Goal: Information Seeking & Learning: Check status

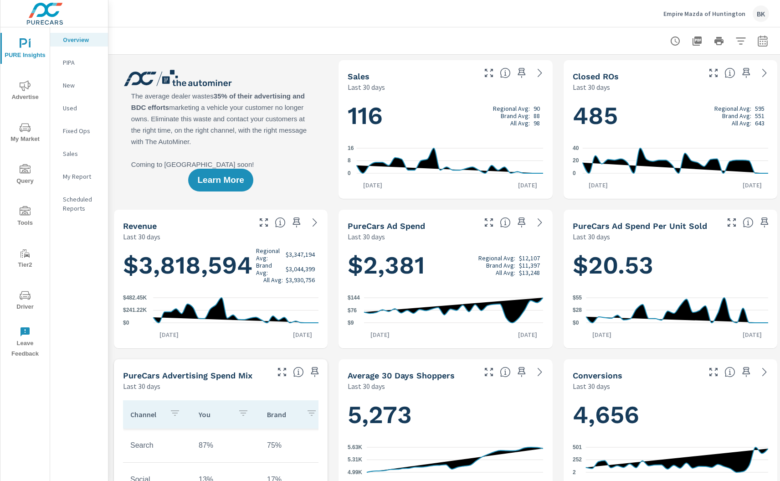
scroll to position [0, 0]
click at [35, 92] on span "Advertise" at bounding box center [25, 91] width 44 height 22
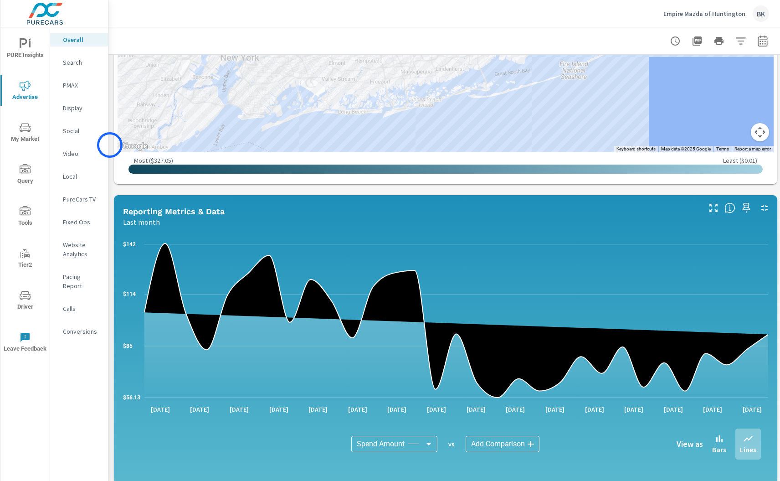
scroll to position [546, 0]
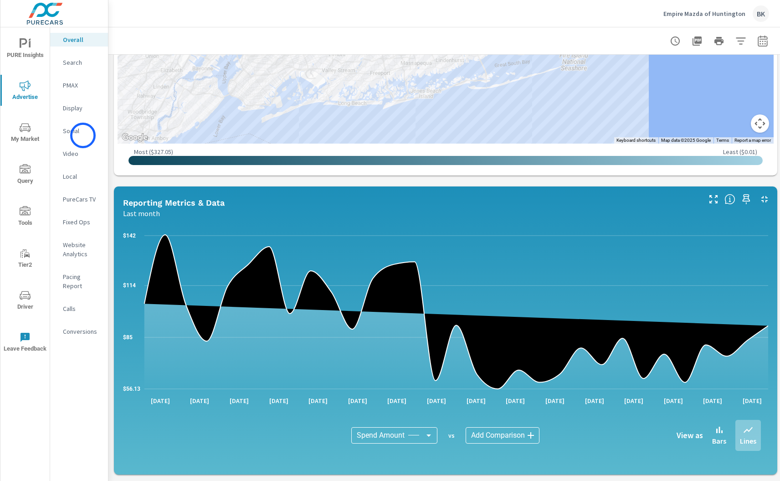
click at [82, 134] on p "Social" at bounding box center [82, 130] width 38 height 9
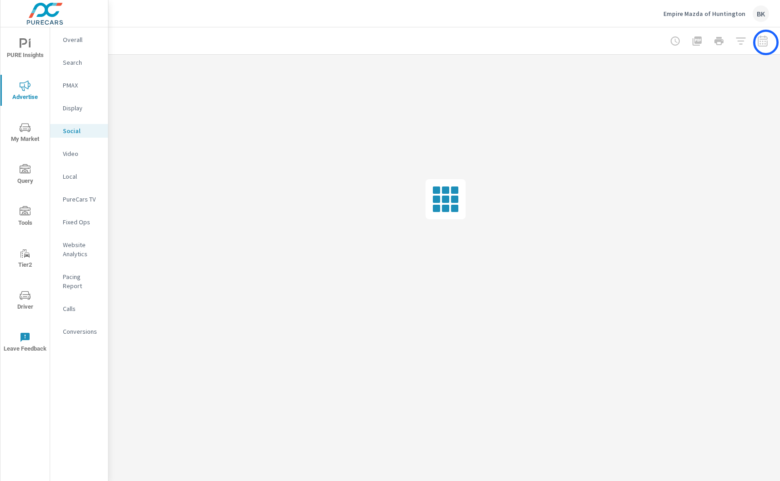
click at [766, 42] on div at bounding box center [719, 41] width 106 height 18
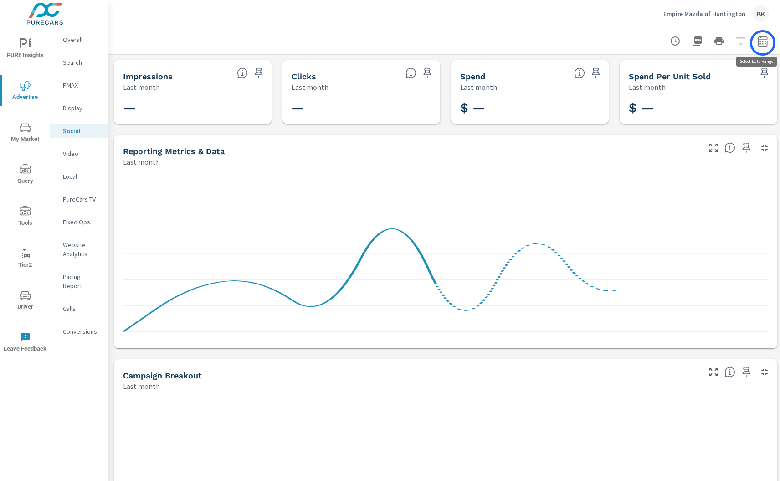
click at [763, 43] on icon "button" at bounding box center [762, 43] width 6 height 4
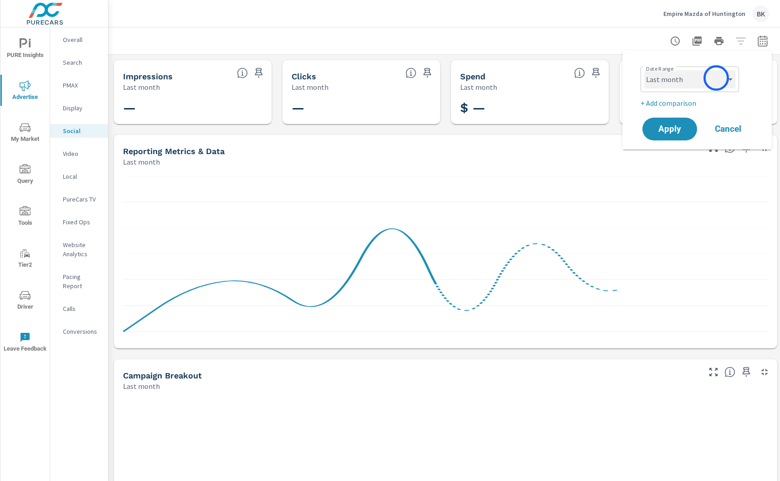
click at [715, 79] on select "Custom Yesterday Last week Last 7 days Last 14 days Last 30 days Last 45 days L…" at bounding box center [689, 79] width 91 height 18
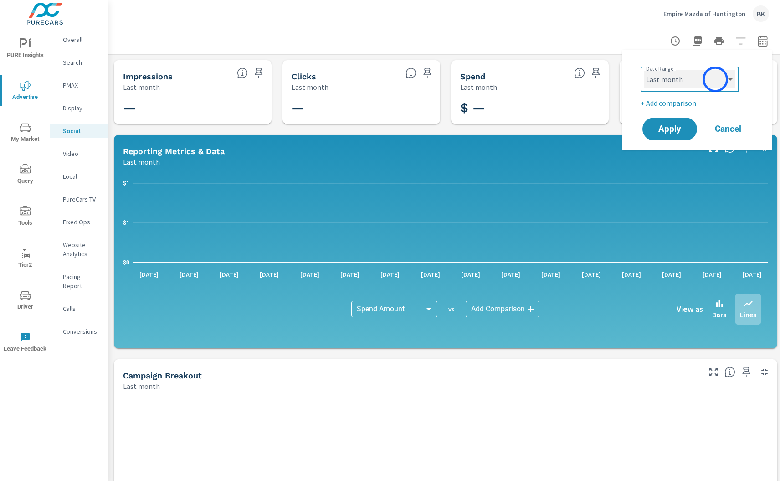
select select "Month to date"
click at [670, 133] on span "Apply" at bounding box center [669, 129] width 37 height 9
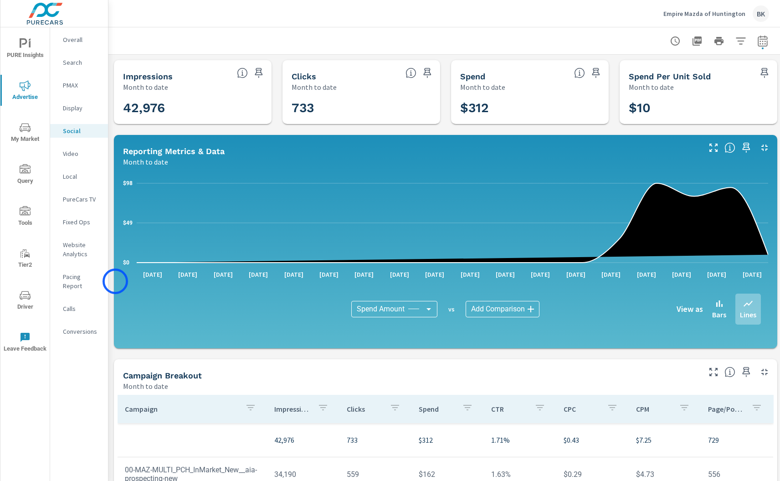
scroll to position [1, 0]
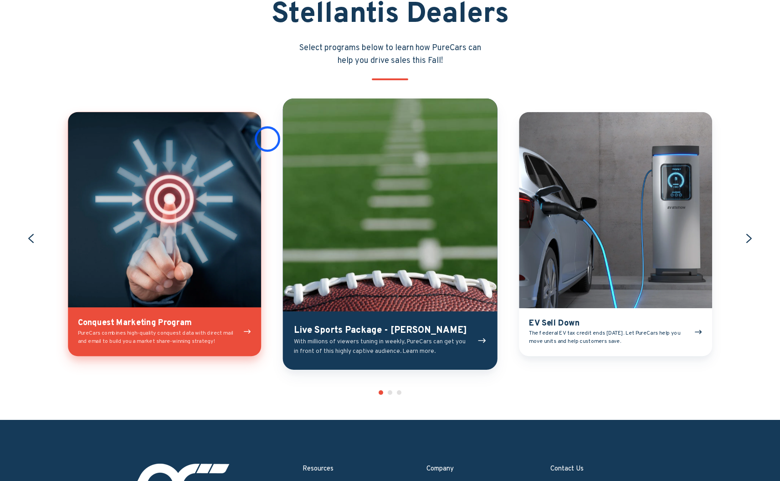
scroll to position [1023, 0]
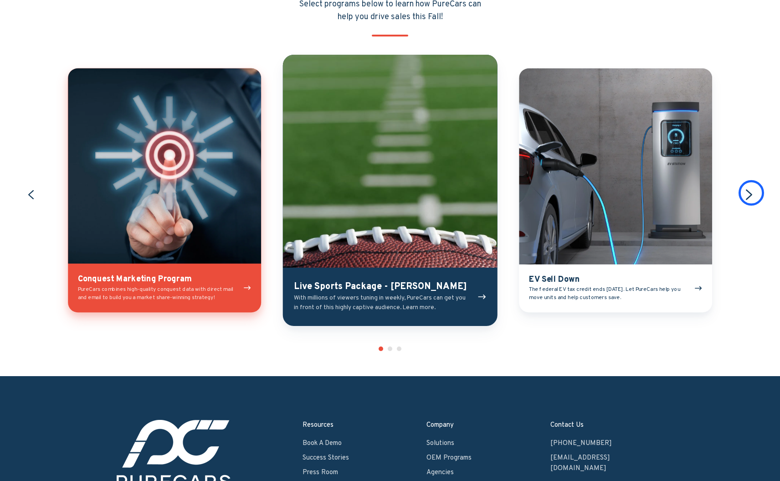
click at [751, 193] on icon "Next slide" at bounding box center [749, 195] width 13 height 13
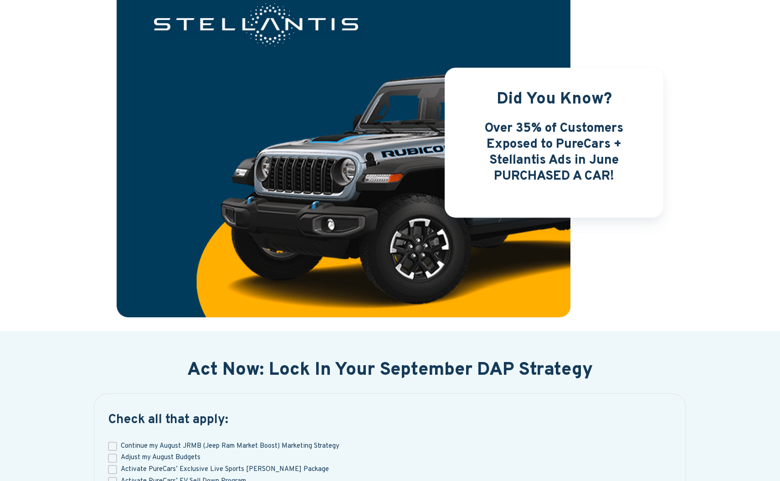
scroll to position [66, 0]
